Goal: Transaction & Acquisition: Obtain resource

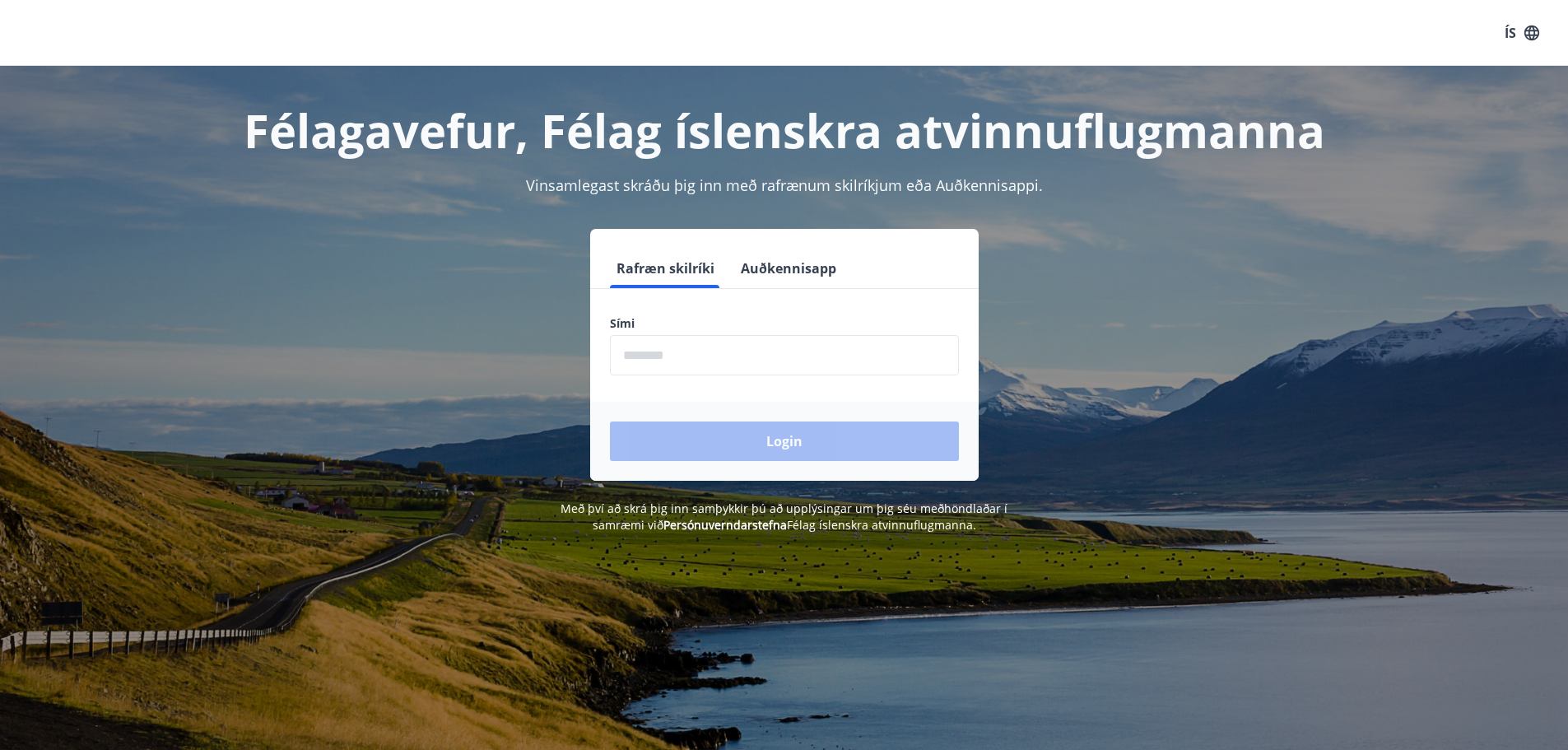
click at [712, 357] on input "phone" at bounding box center [784, 355] width 349 height 41
type input "********"
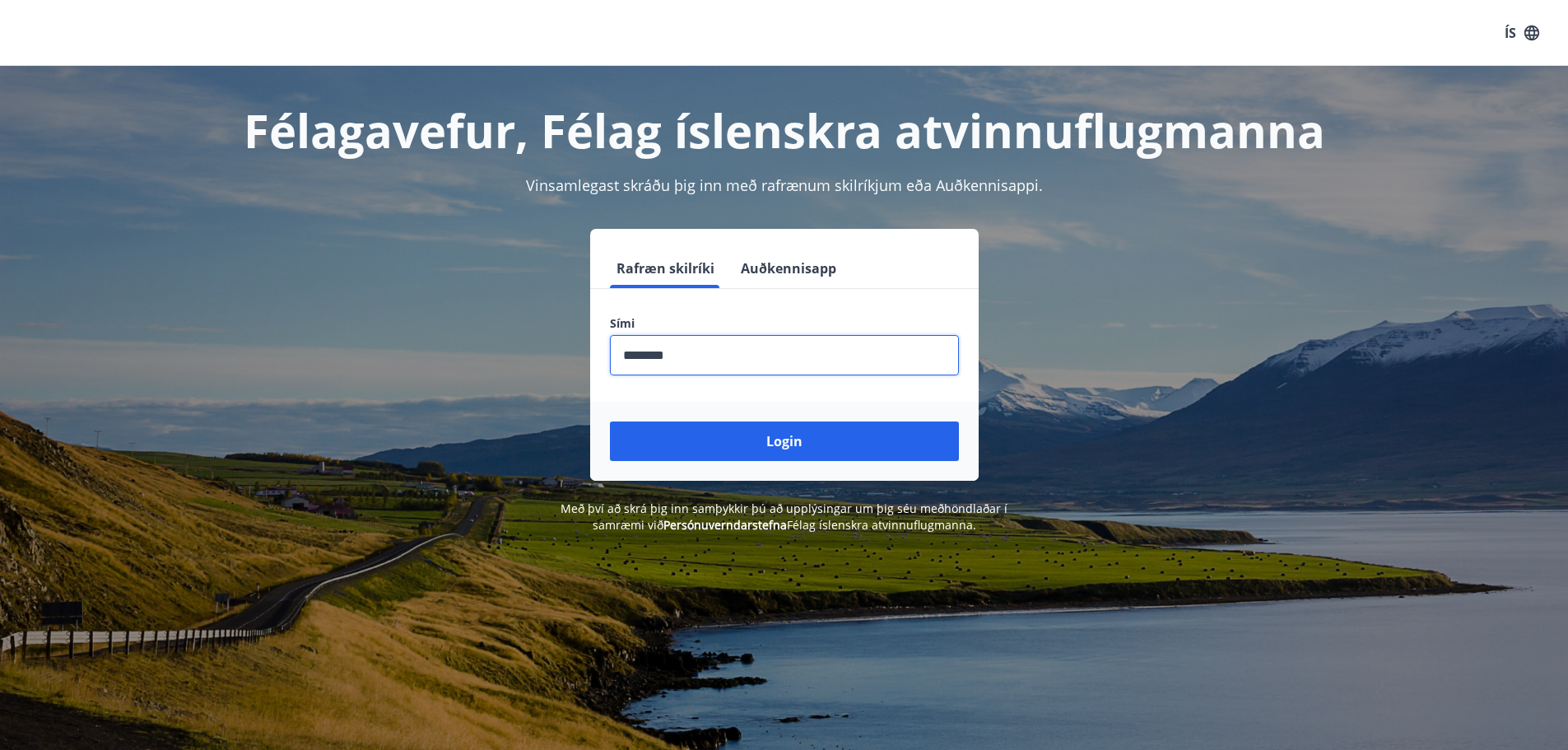
click at [765, 446] on button "Login" at bounding box center [784, 441] width 349 height 40
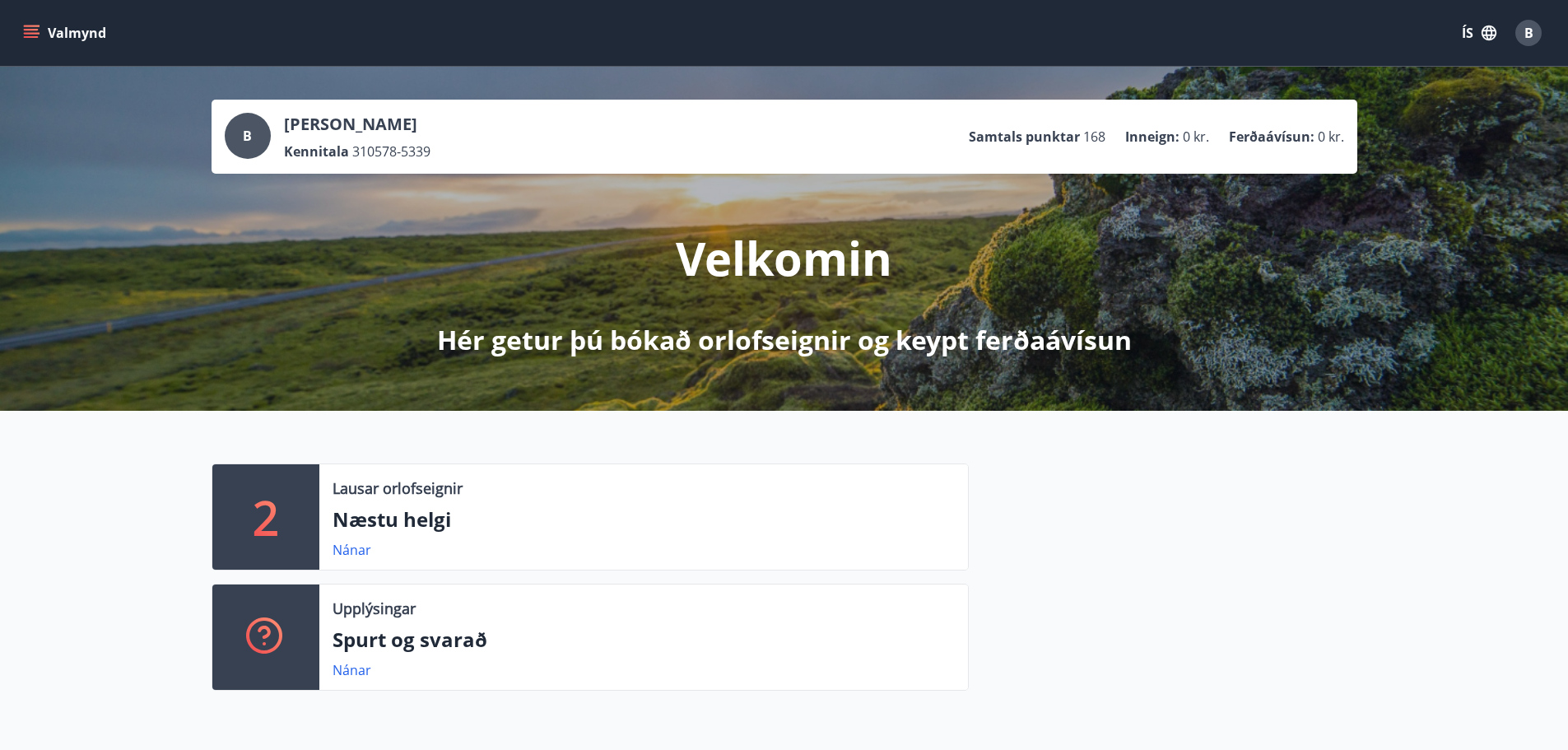
click at [33, 32] on icon "menu" at bounding box center [31, 33] width 17 height 17
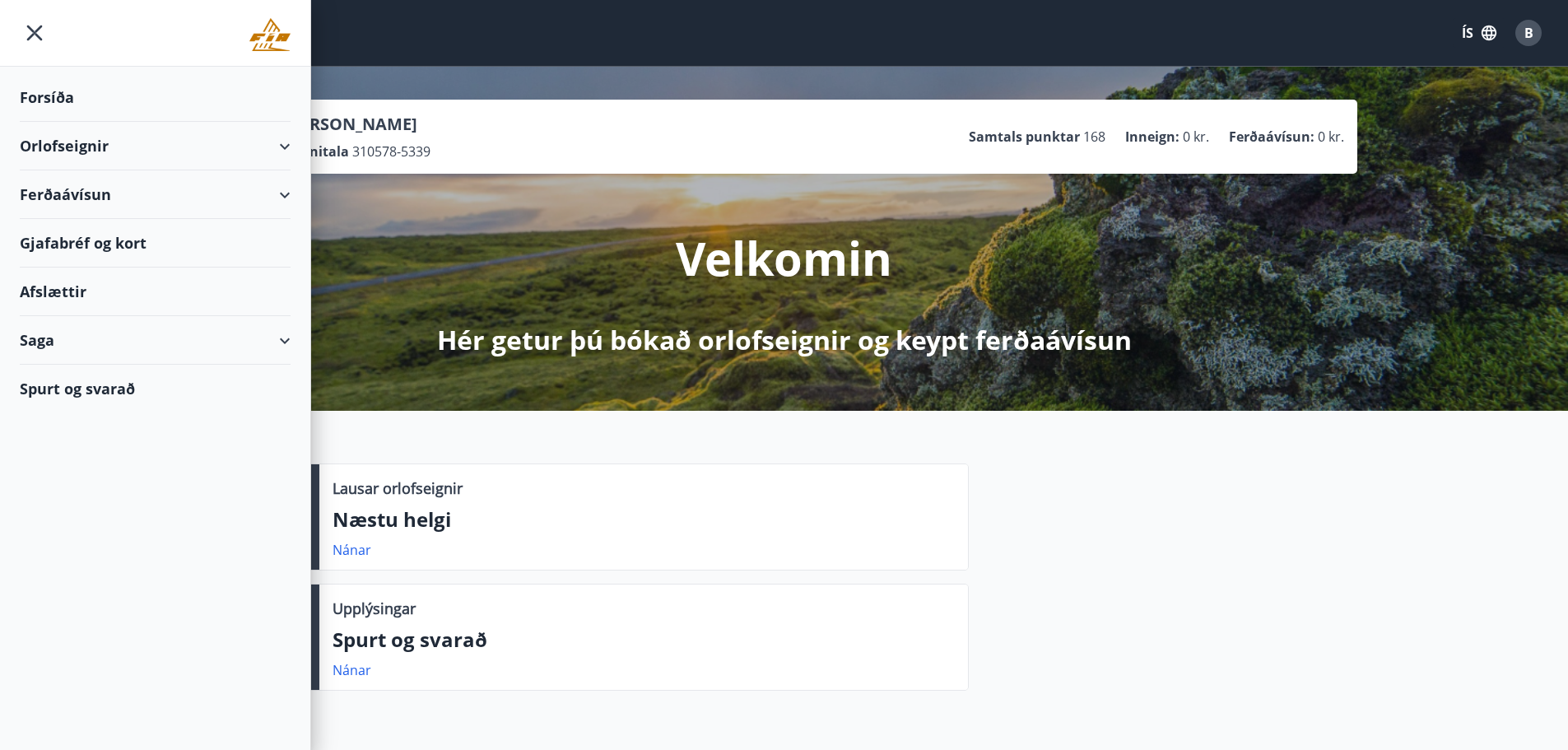
click at [79, 195] on div "Ferðaávísun" at bounding box center [155, 194] width 271 height 49
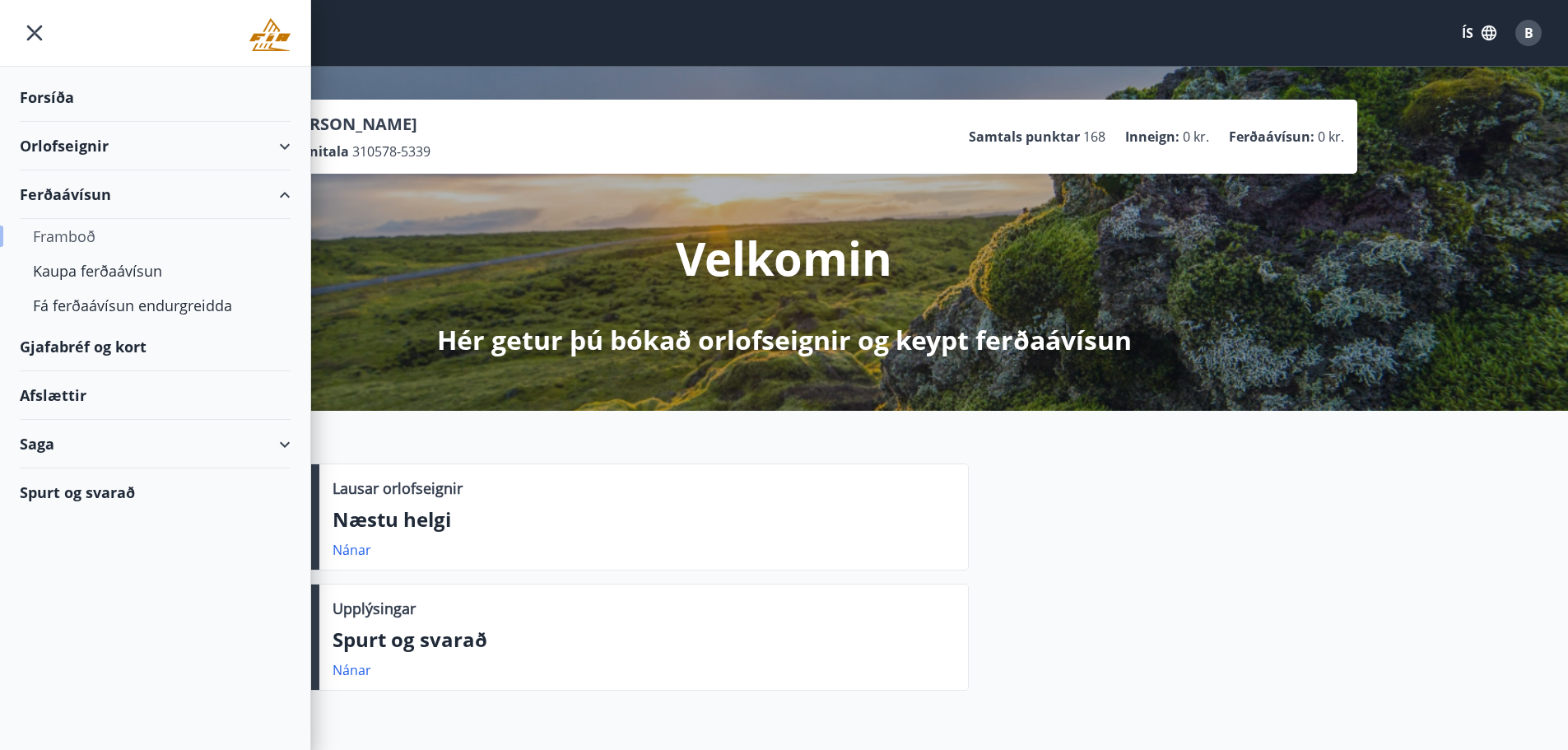
click at [81, 242] on div "Framboð" at bounding box center [155, 235] width 244 height 35
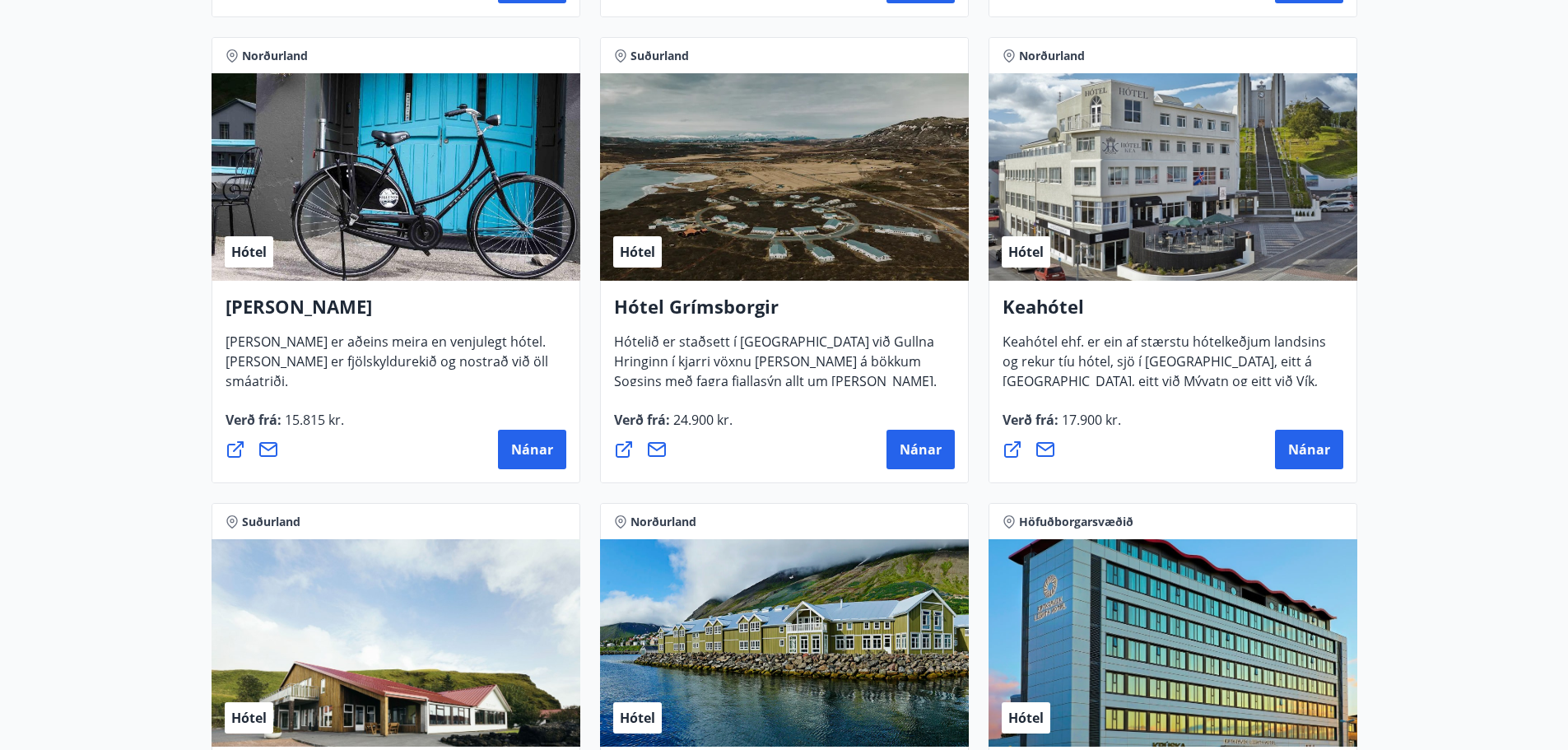
scroll to position [888, 0]
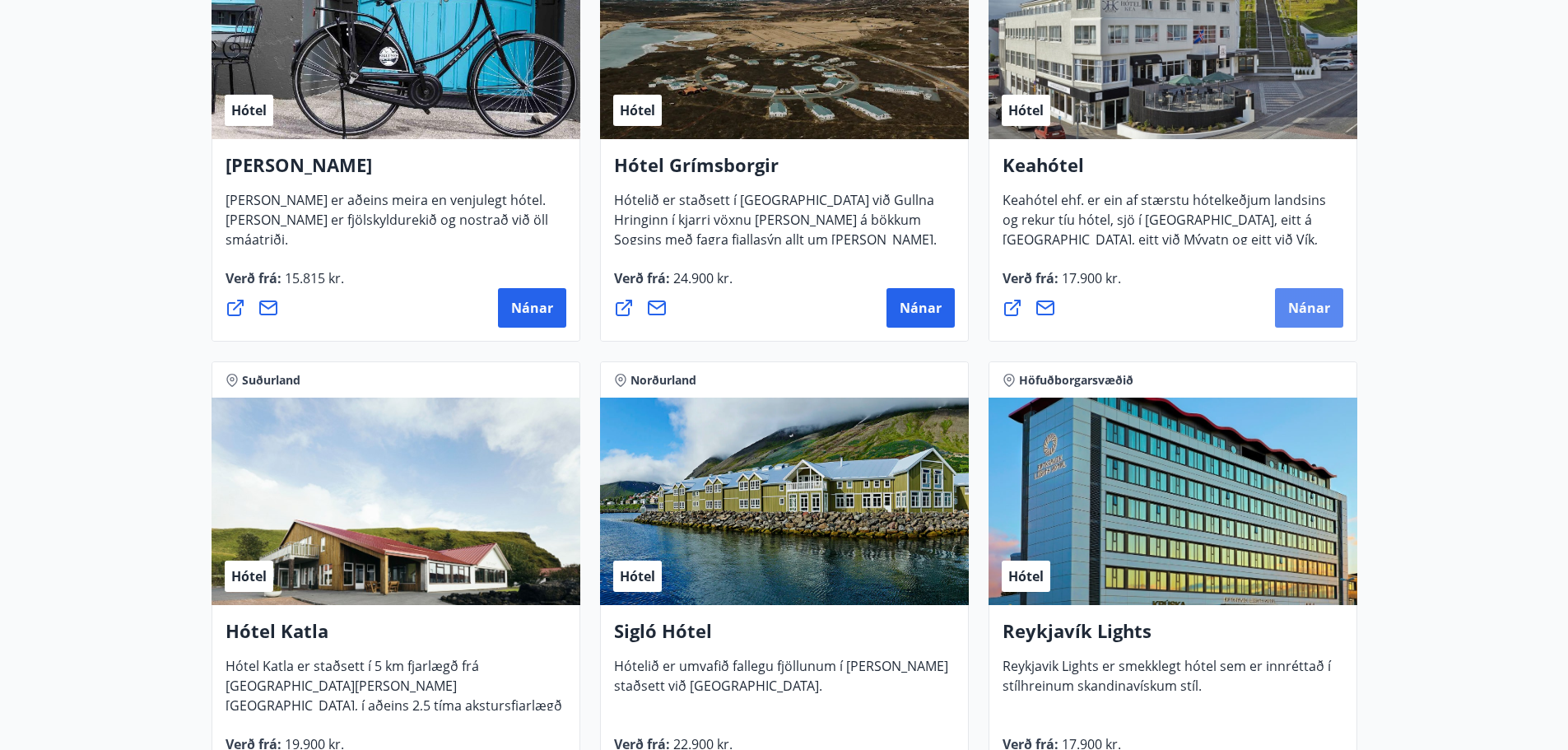
click at [1315, 294] on button "Nánar" at bounding box center [1309, 308] width 69 height 40
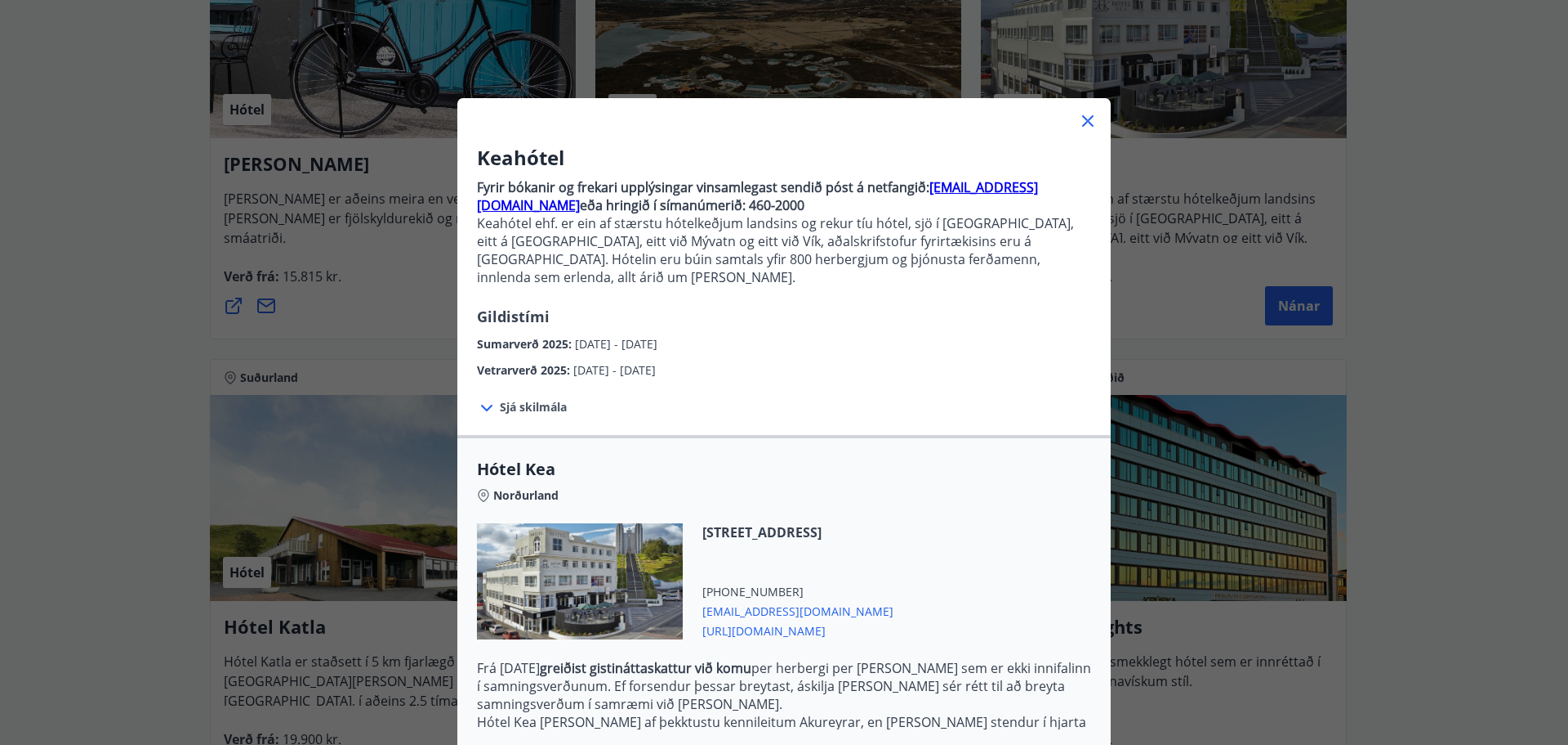
click at [1078, 120] on icon at bounding box center [1088, 121] width 20 height 20
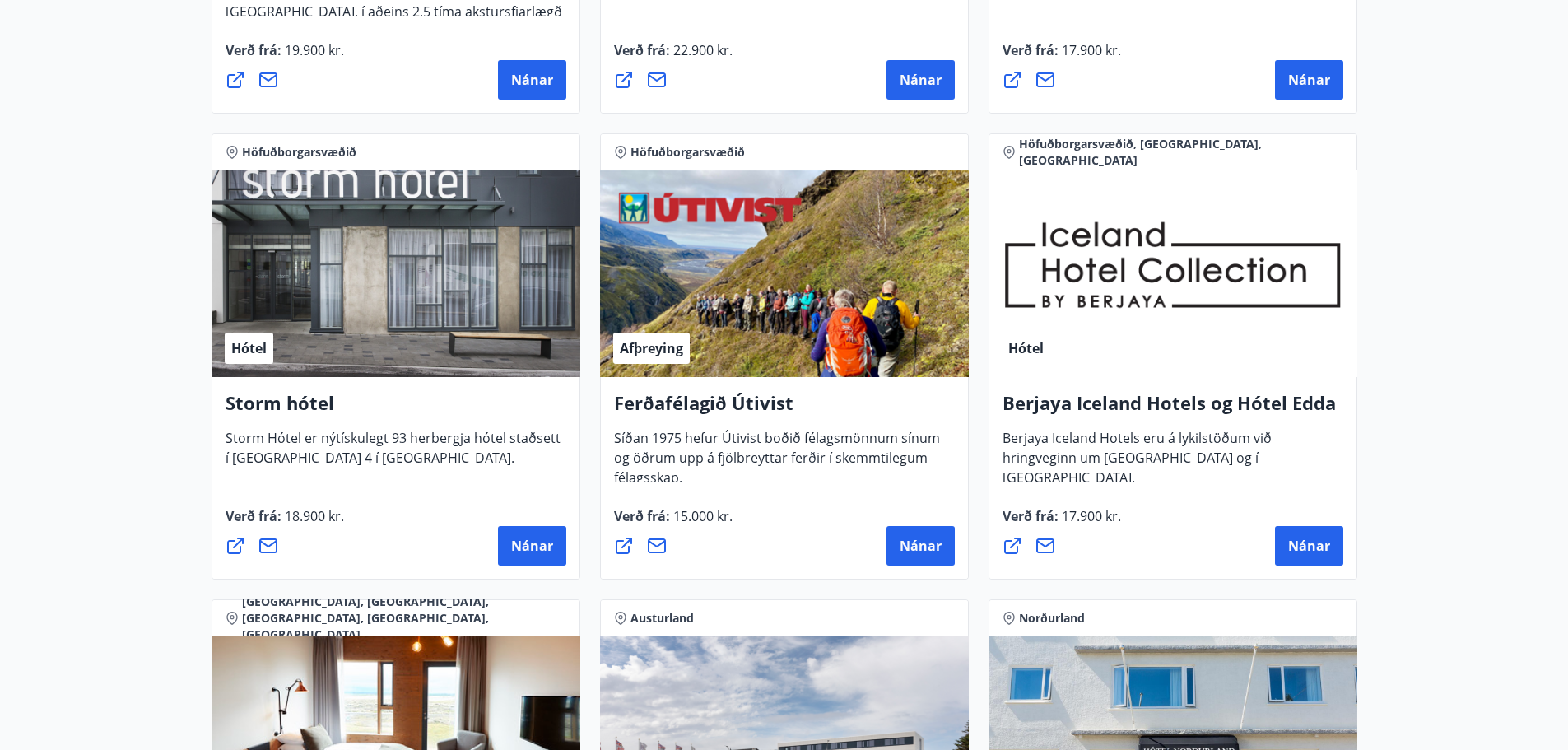
scroll to position [1628, 0]
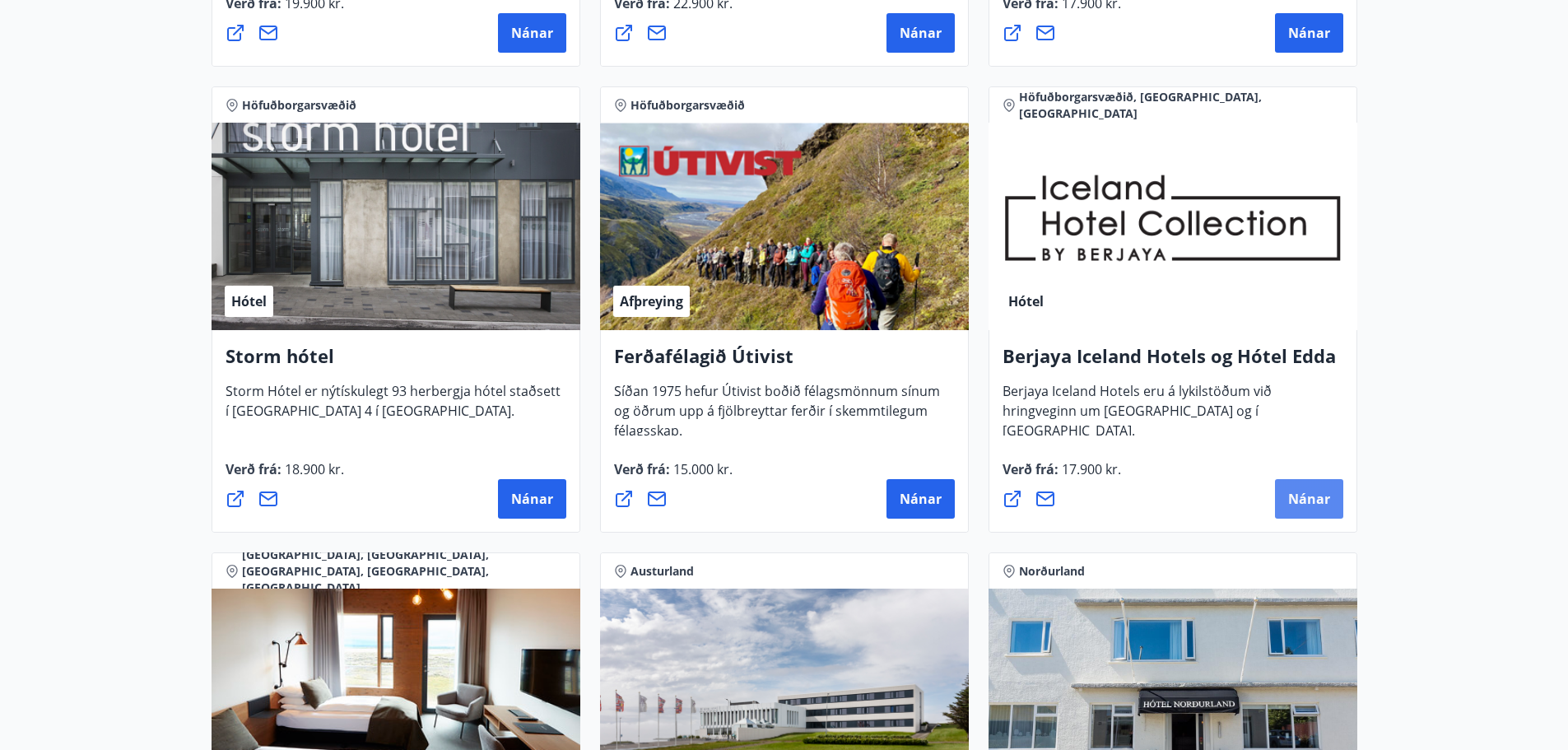
click at [1321, 503] on span "Nánar" at bounding box center [1309, 499] width 42 height 18
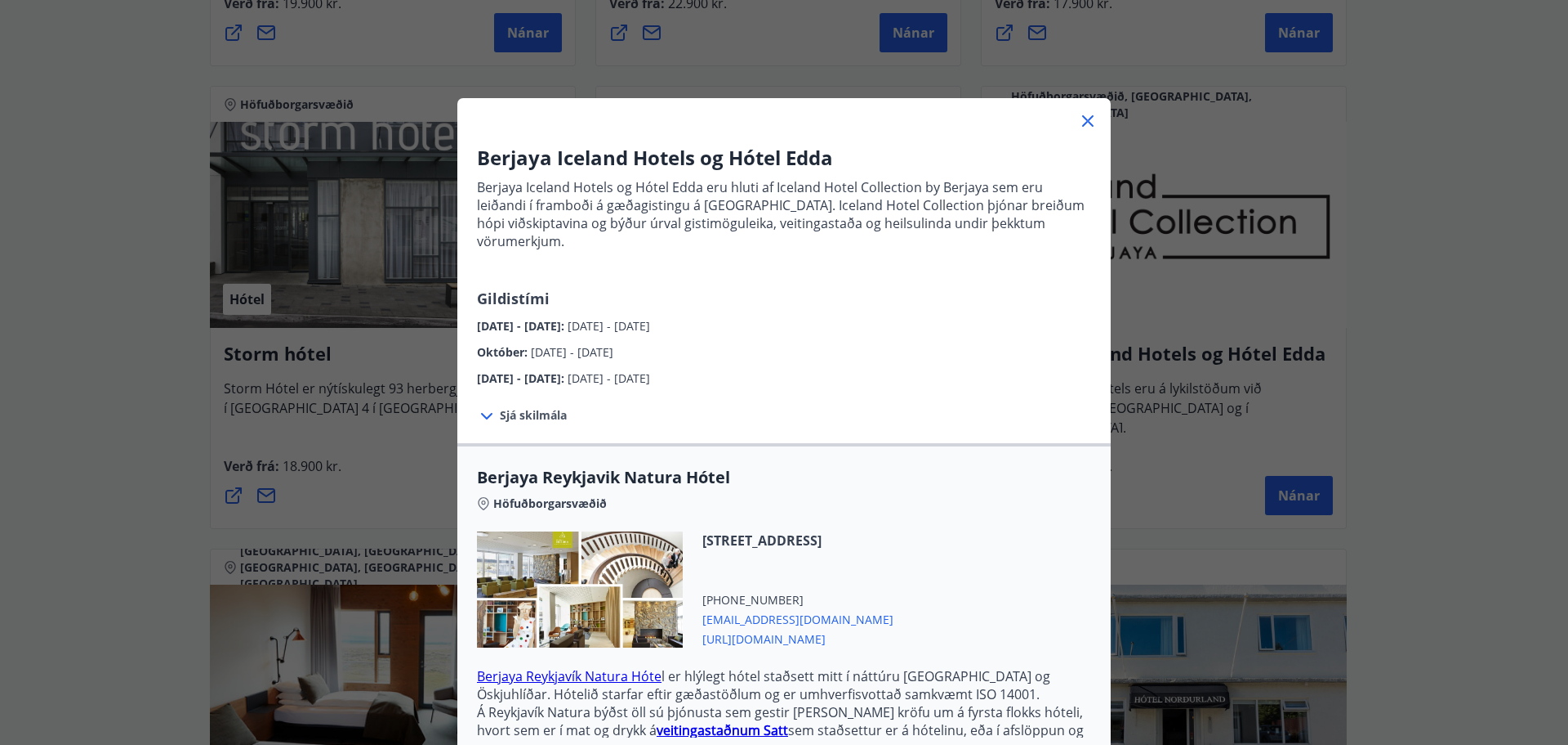
click at [506, 408] on span "Sjá skilmála" at bounding box center [534, 415] width 67 height 17
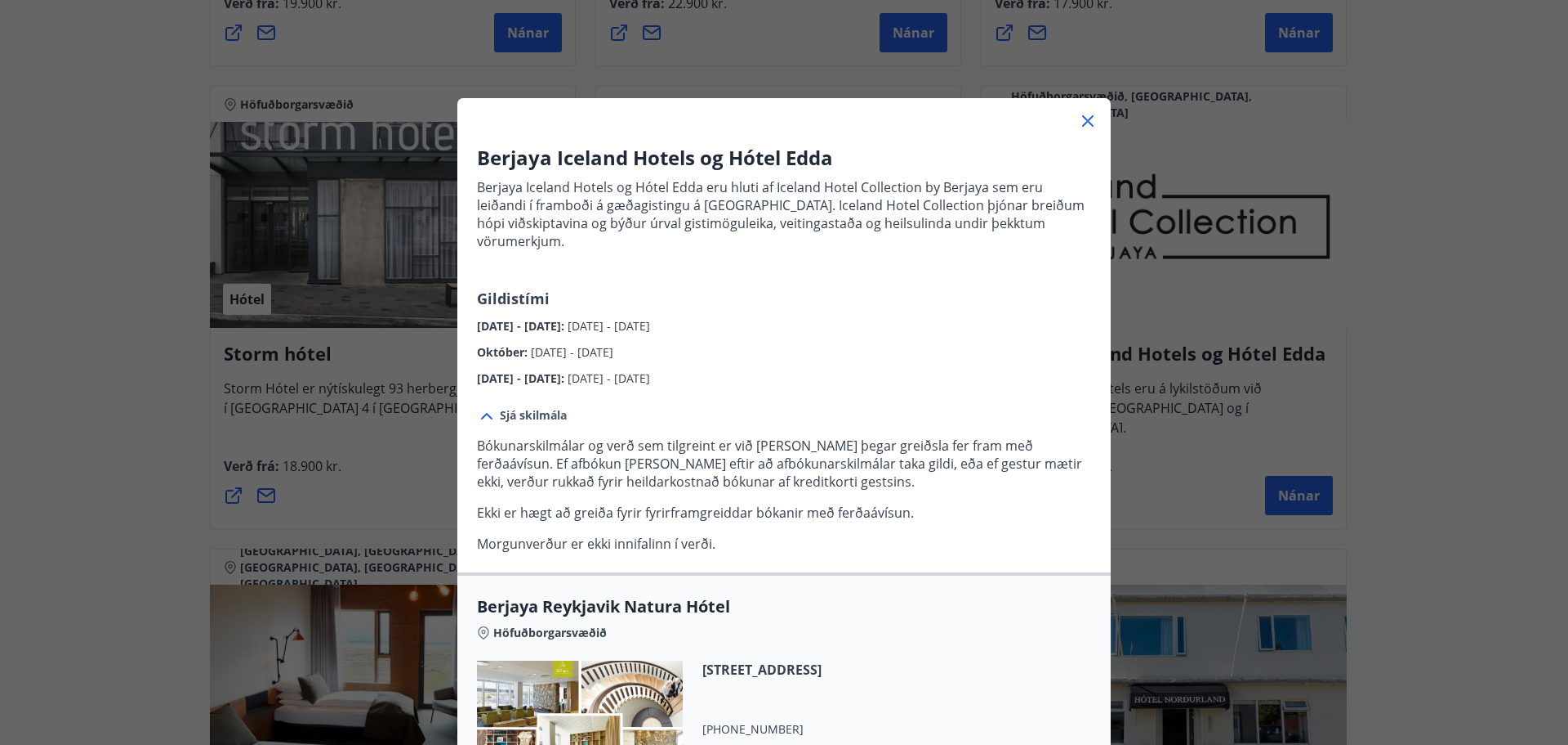
click at [1078, 121] on icon at bounding box center [1088, 121] width 20 height 20
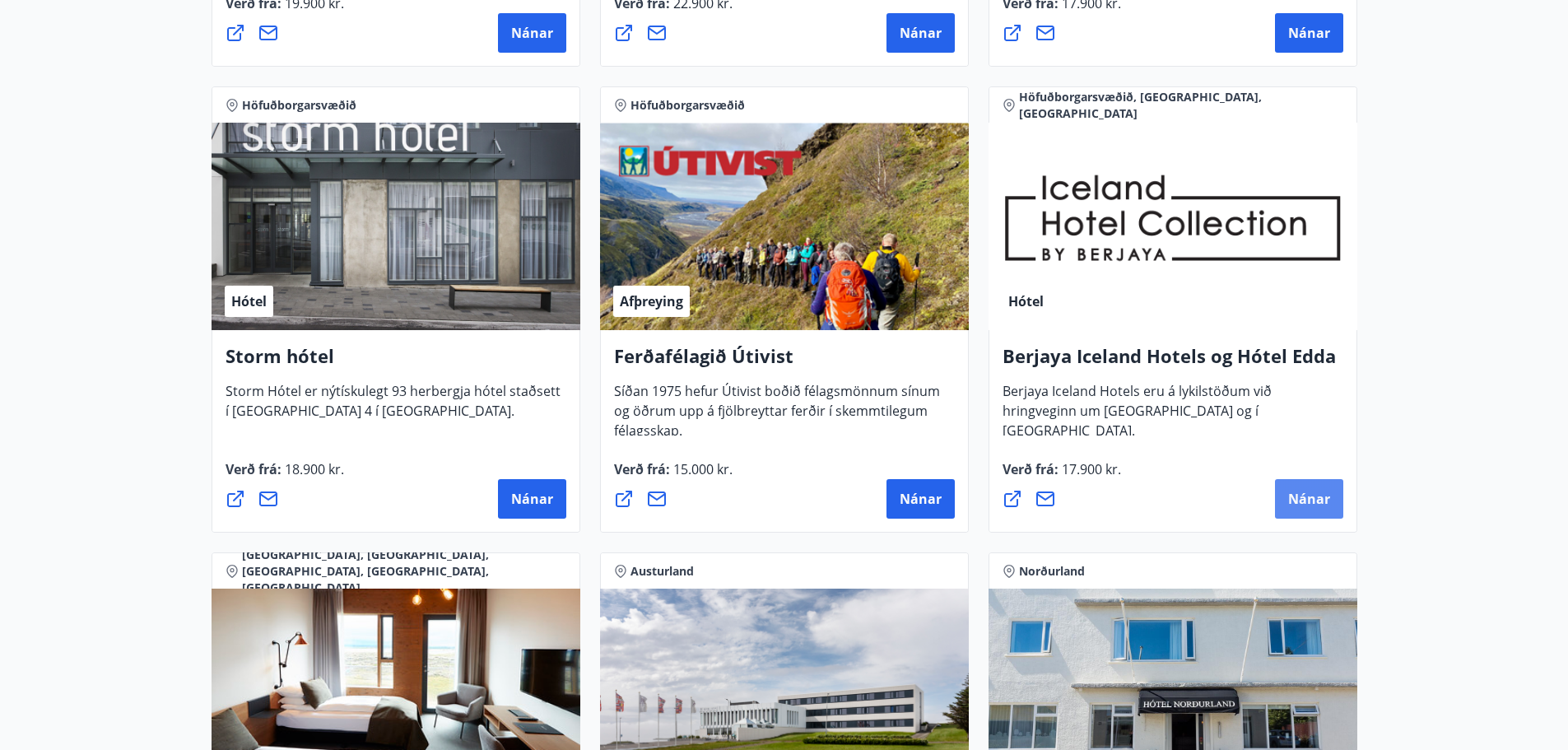
click at [1321, 501] on span "Nánar" at bounding box center [1309, 499] width 42 height 18
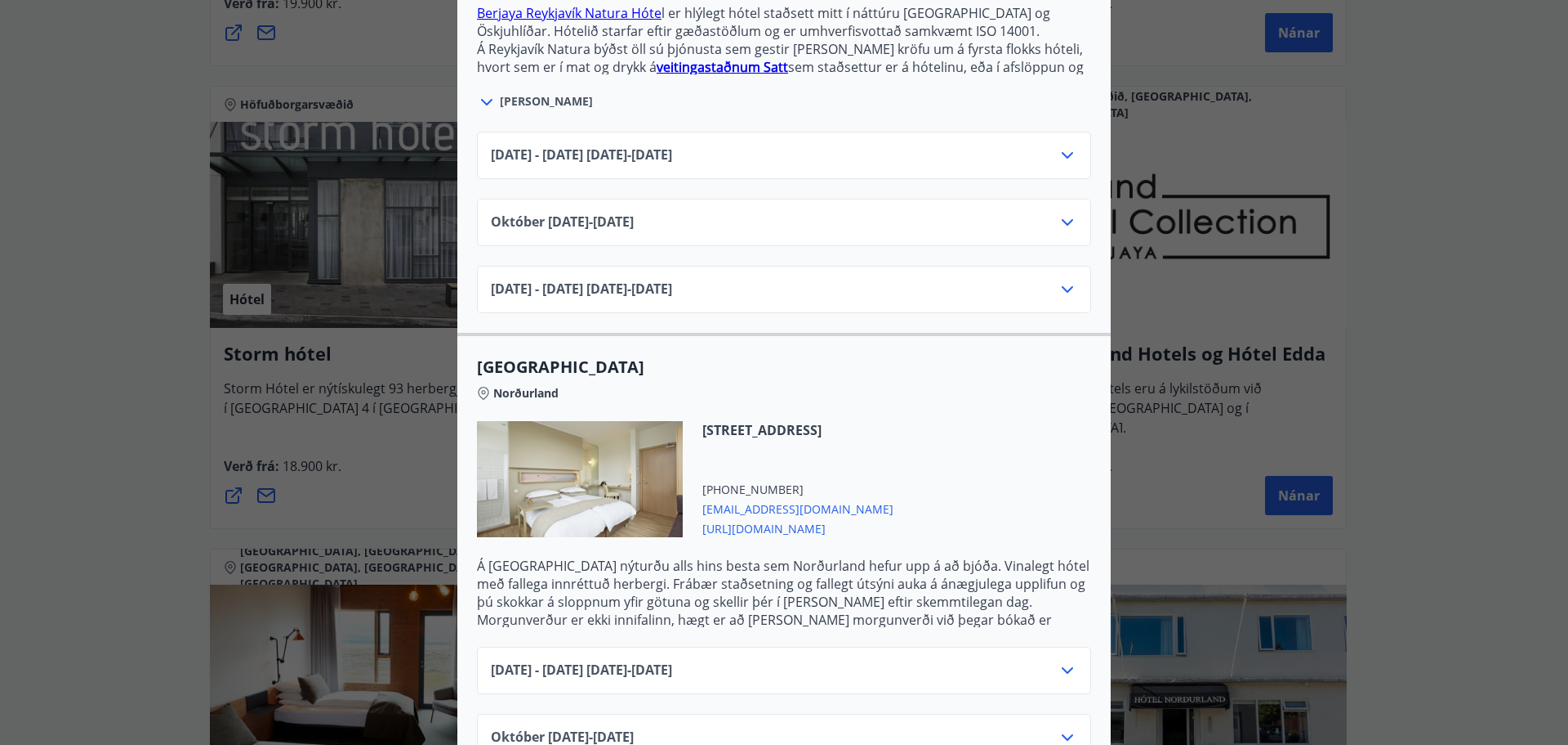
scroll to position [817, 0]
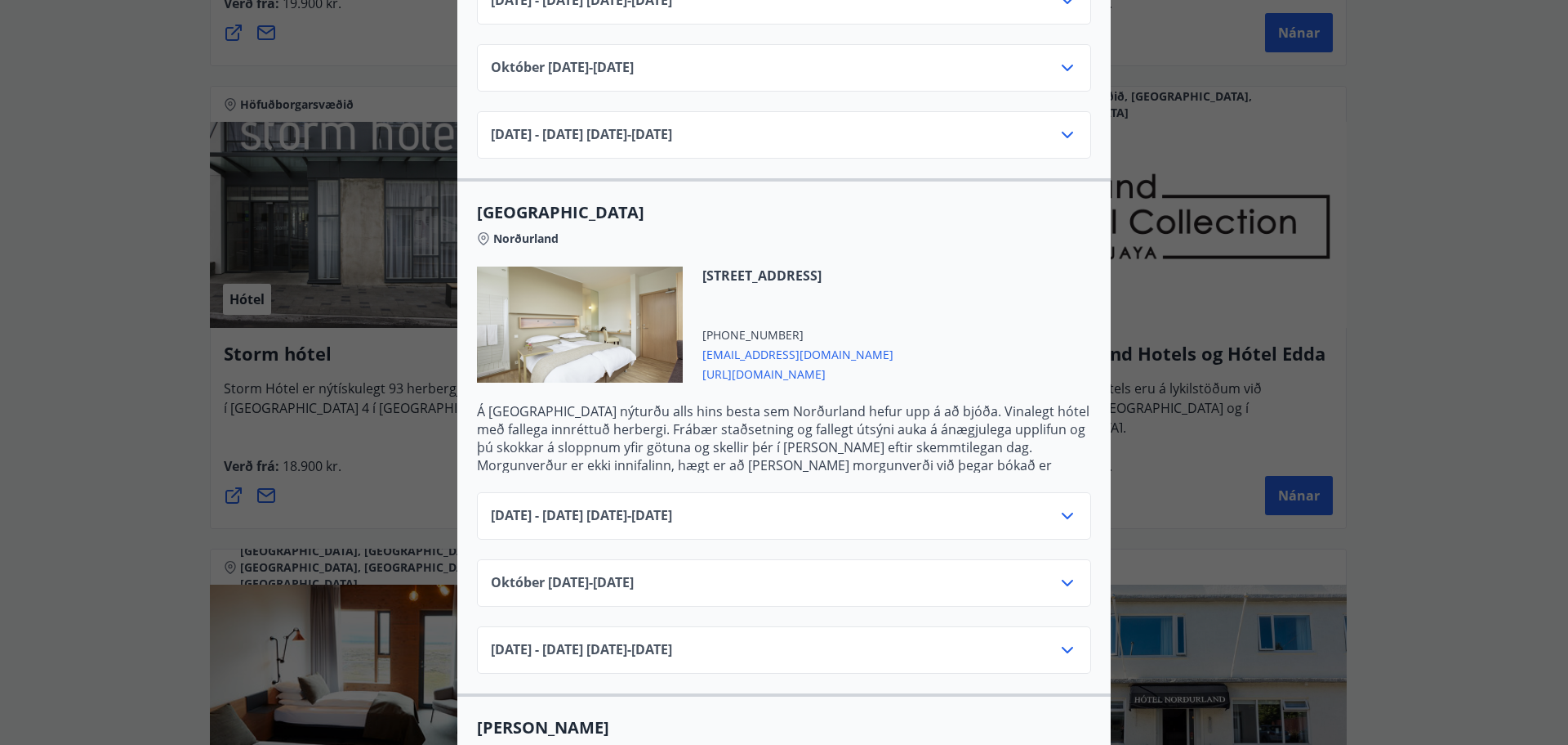
click at [764, 573] on div "[DATE]10.25 - [DATE]" at bounding box center [784, 589] width 587 height 33
click at [1067, 573] on icon at bounding box center [1068, 583] width 20 height 20
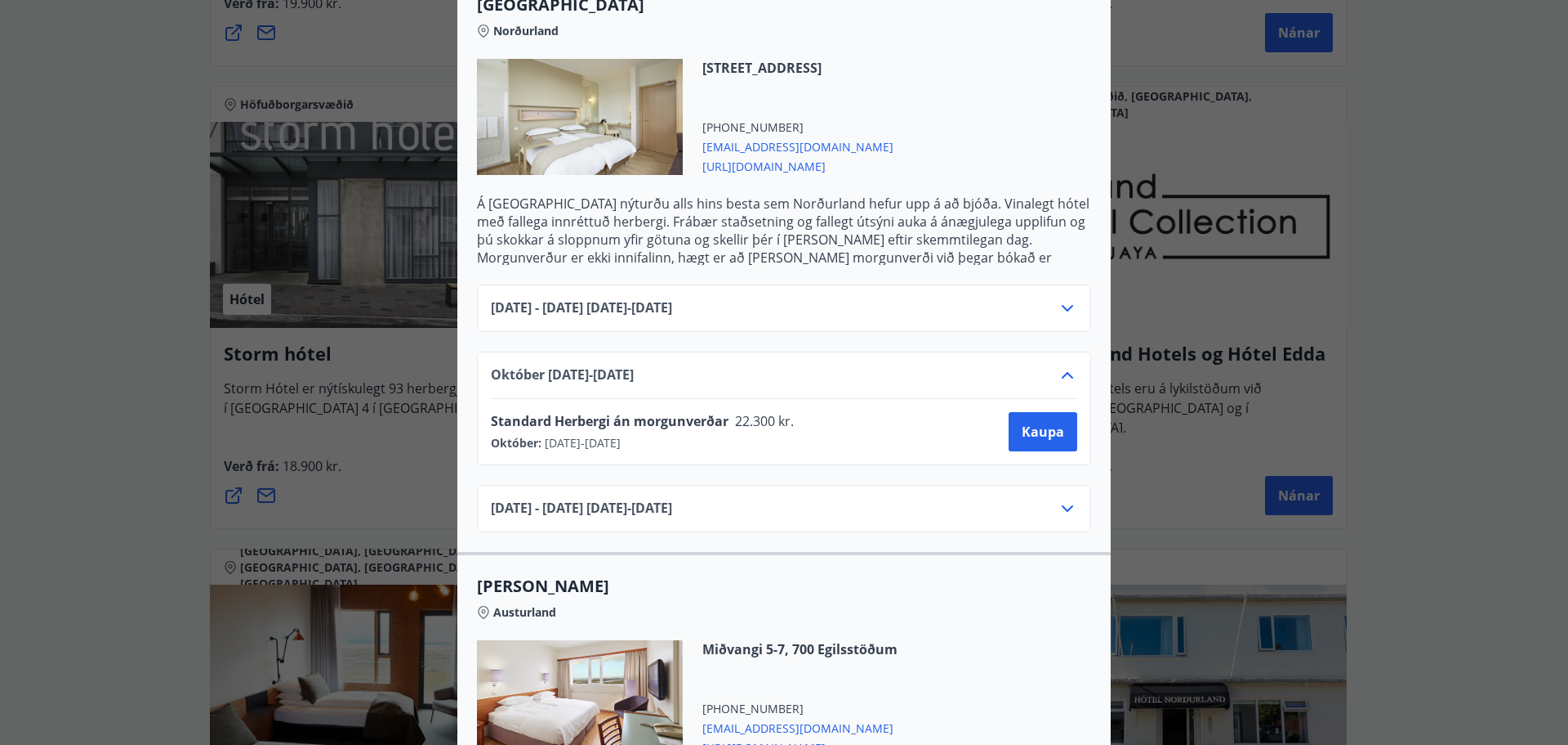
scroll to position [1063, 0]
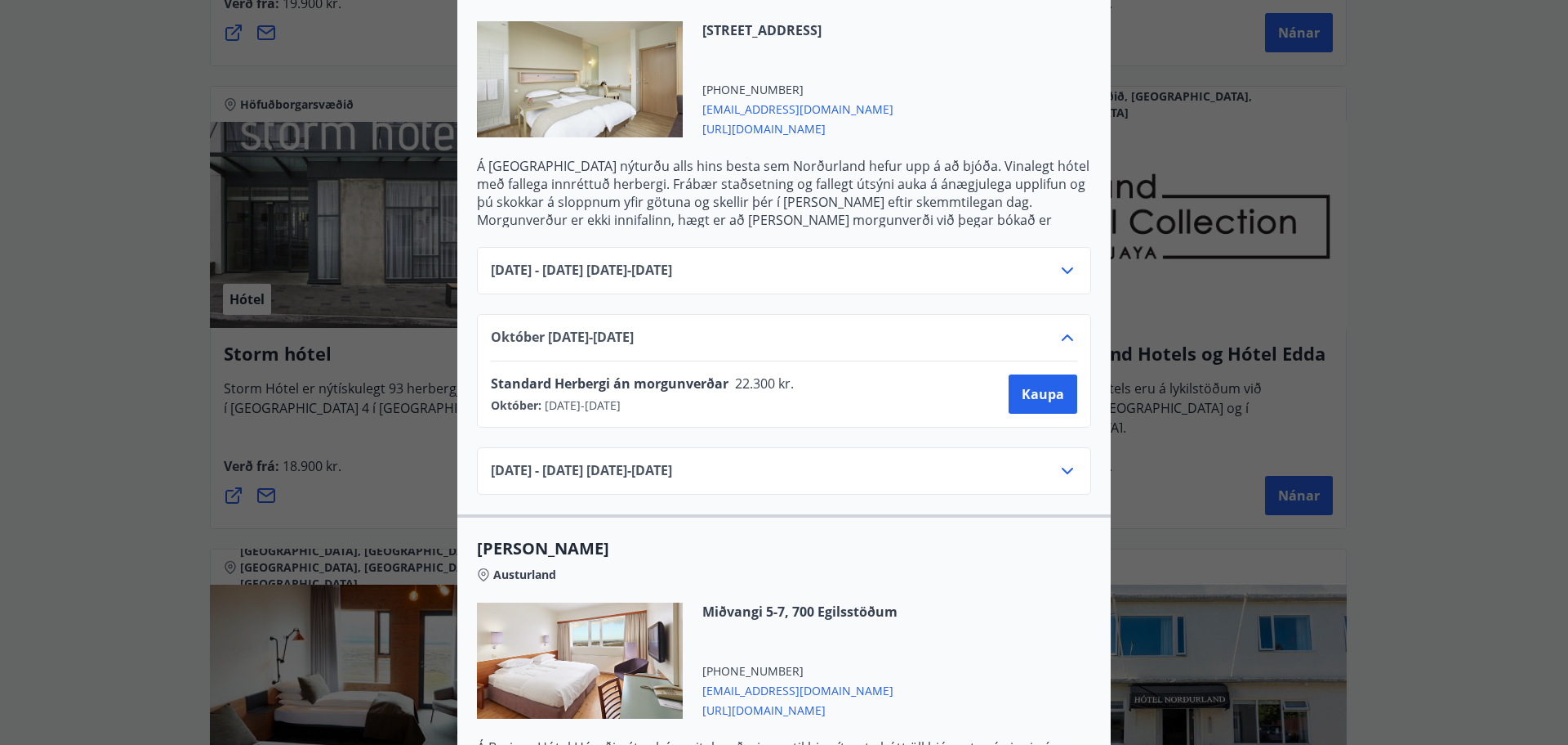
click at [48, 350] on div "Berjaya Iceland Hotels og Hótel Edda Berjaya Iceland Hotels og Hótel Edda eru h…" at bounding box center [784, 372] width 1568 height 745
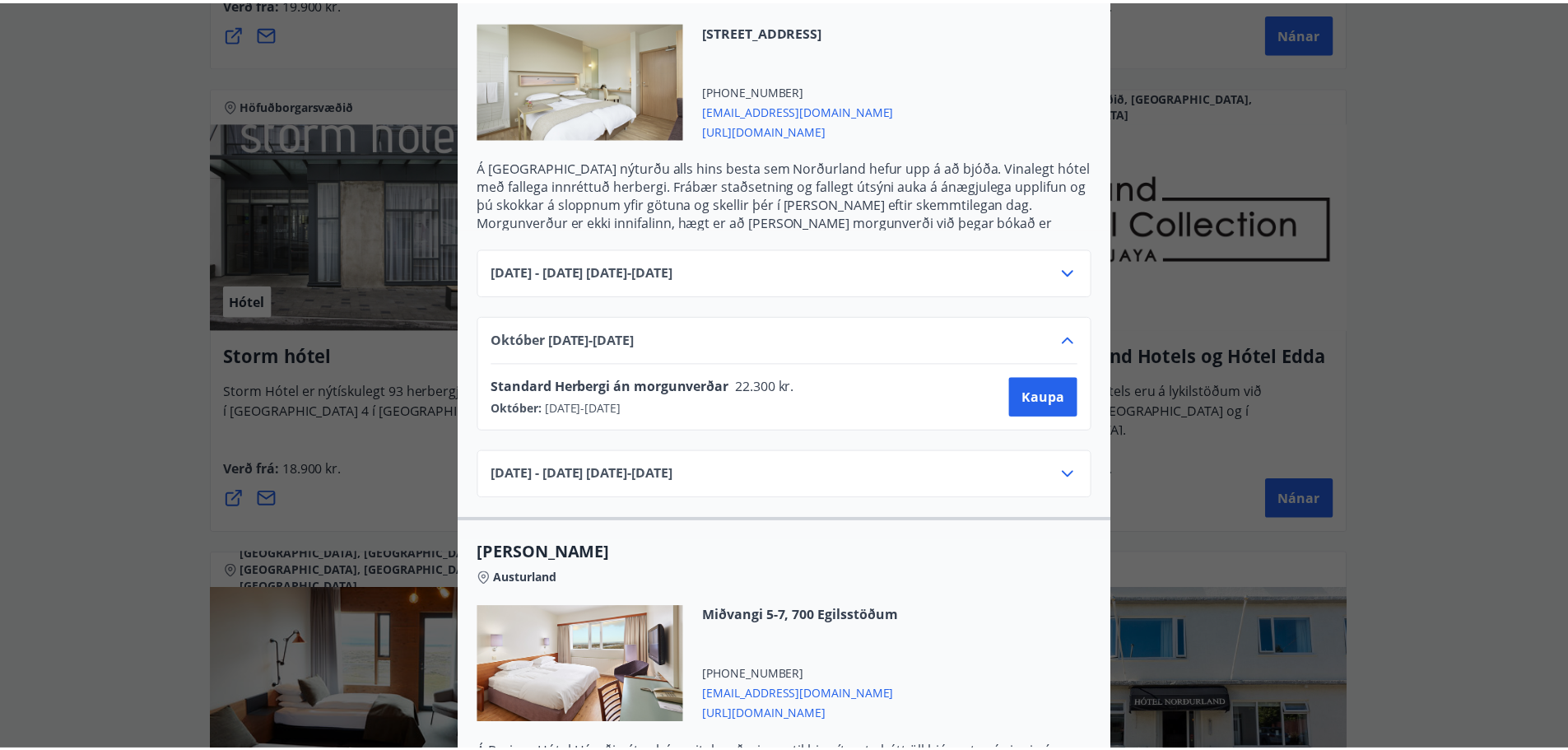
scroll to position [0, 0]
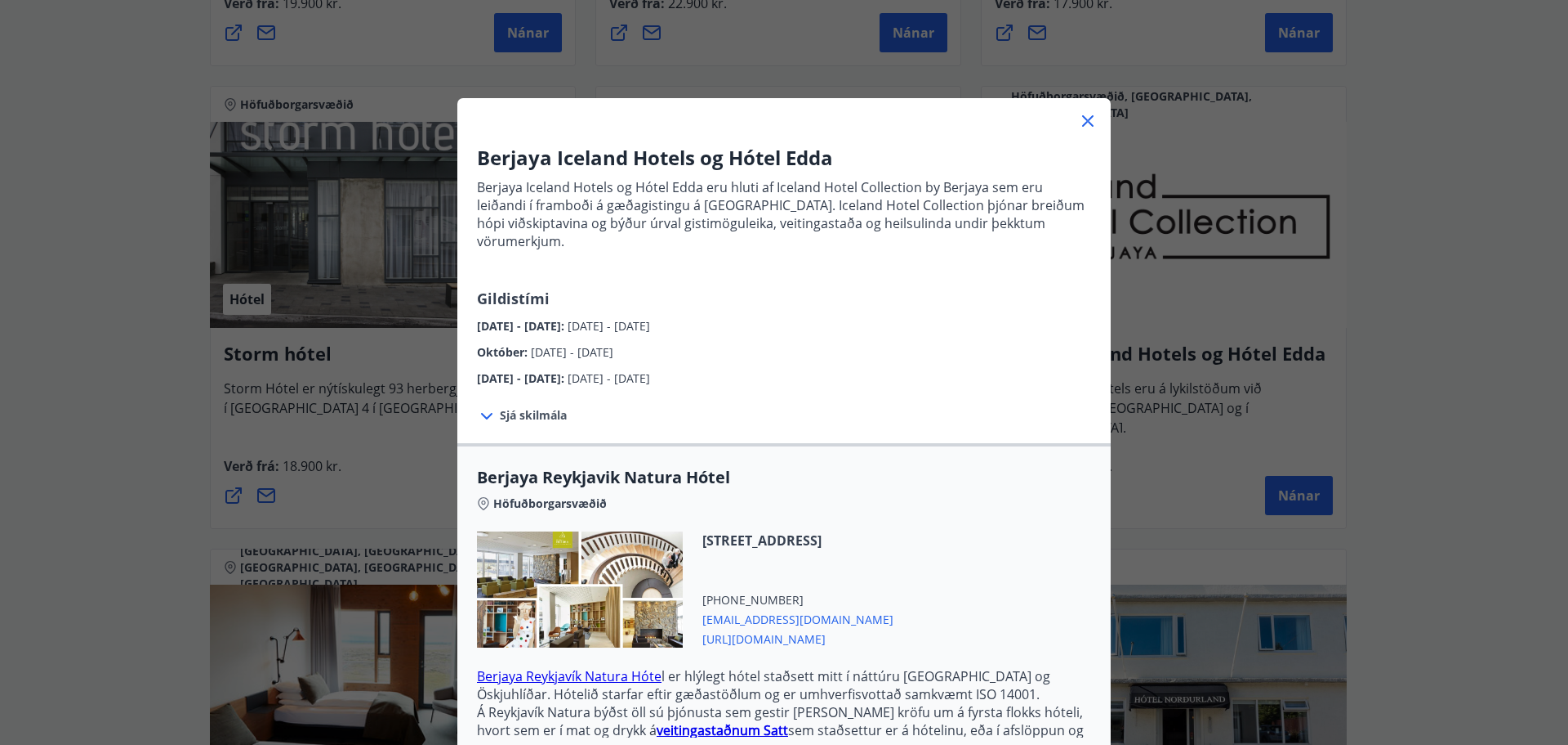
click at [1088, 117] on icon at bounding box center [1088, 121] width 20 height 20
